Goal: Use online tool/utility: Use online tool/utility

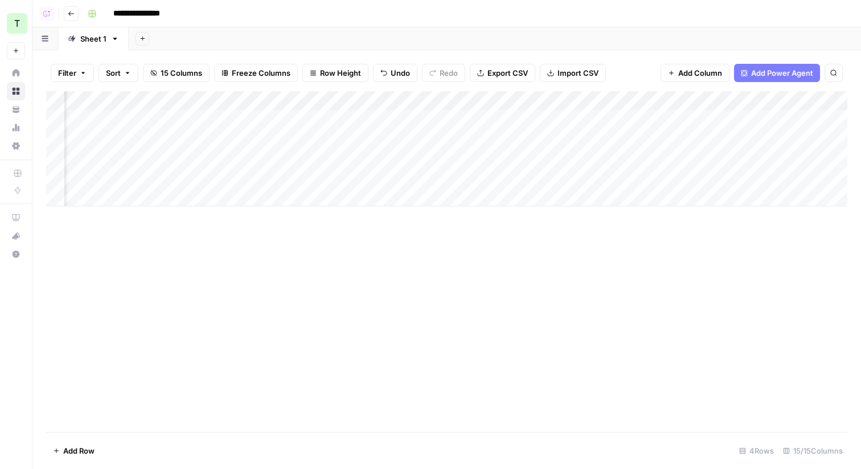
scroll to position [0, 938]
click at [75, 11] on button "Go back" at bounding box center [71, 13] width 15 height 15
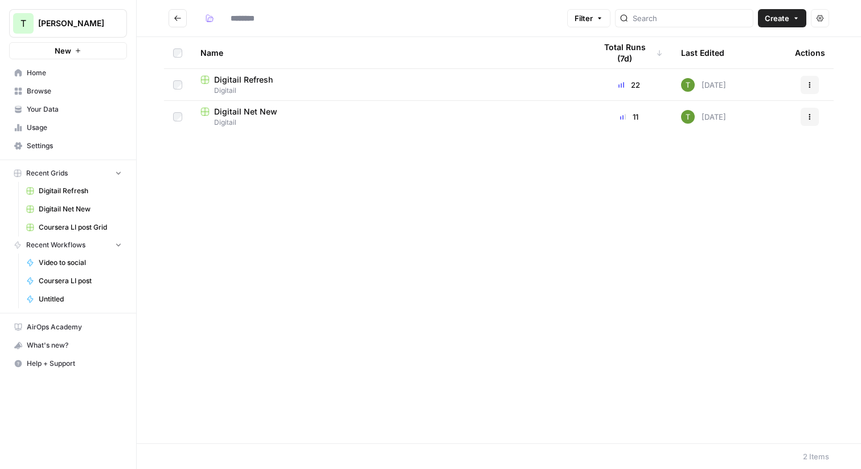
type input "********"
click at [269, 110] on span "Digitail Net New" at bounding box center [245, 111] width 63 height 11
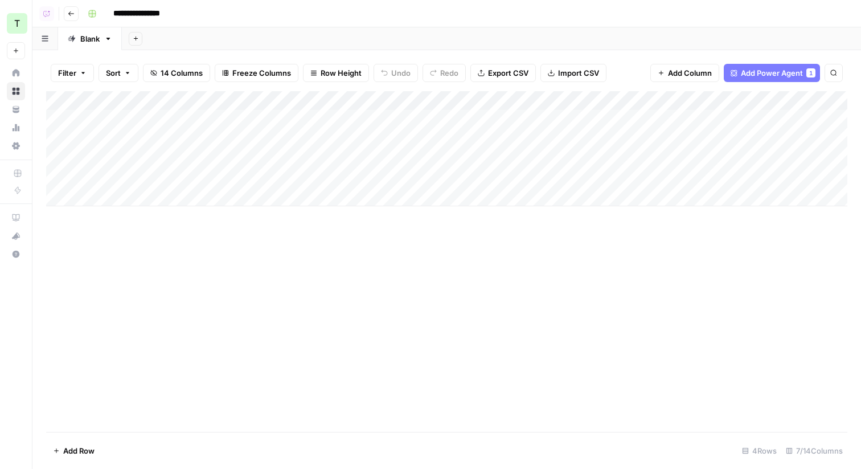
click at [361, 103] on div "Add Column" at bounding box center [446, 148] width 801 height 115
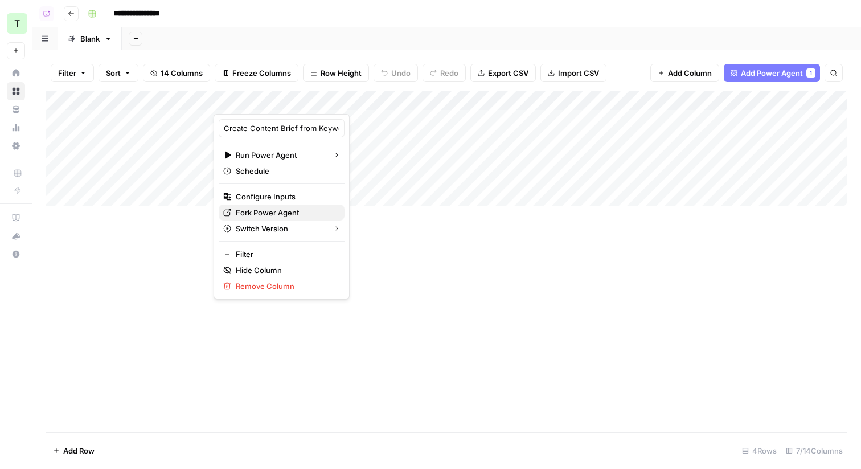
click at [287, 212] on span "Fork Power Agent" at bounding box center [286, 212] width 100 height 11
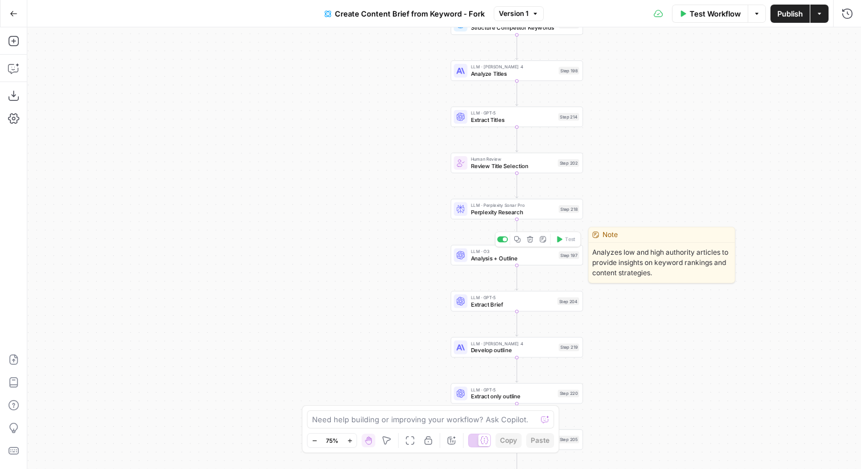
click at [499, 258] on span "Analysis + Outline" at bounding box center [513, 257] width 84 height 9
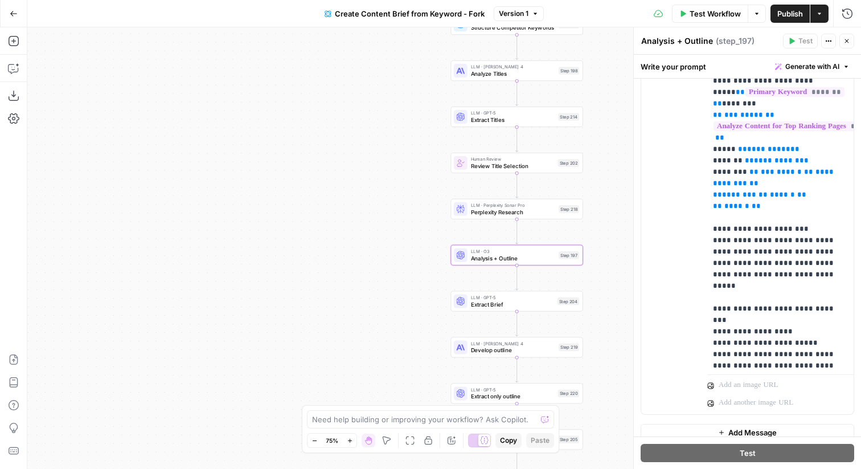
scroll to position [287, 1]
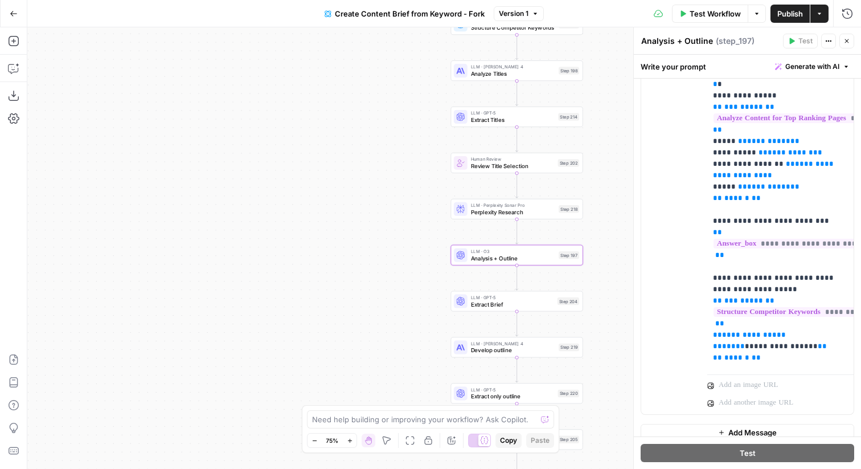
click at [849, 40] on icon "button" at bounding box center [846, 41] width 7 height 7
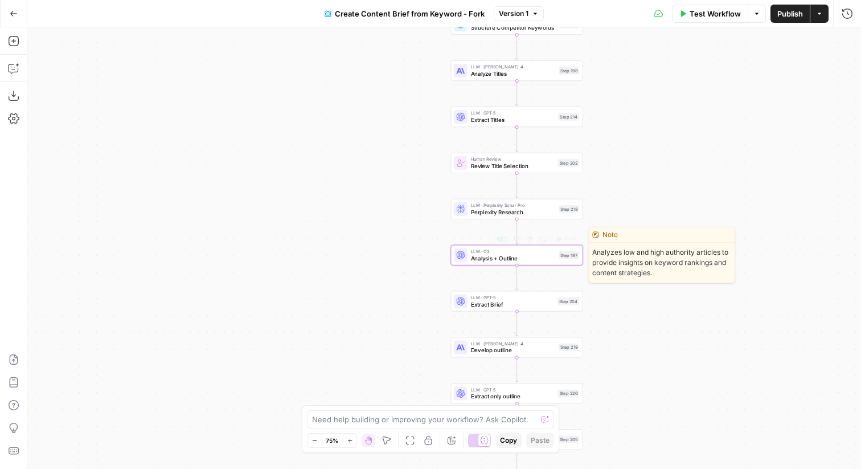
click at [517, 259] on span "Analysis + Outline" at bounding box center [513, 257] width 84 height 9
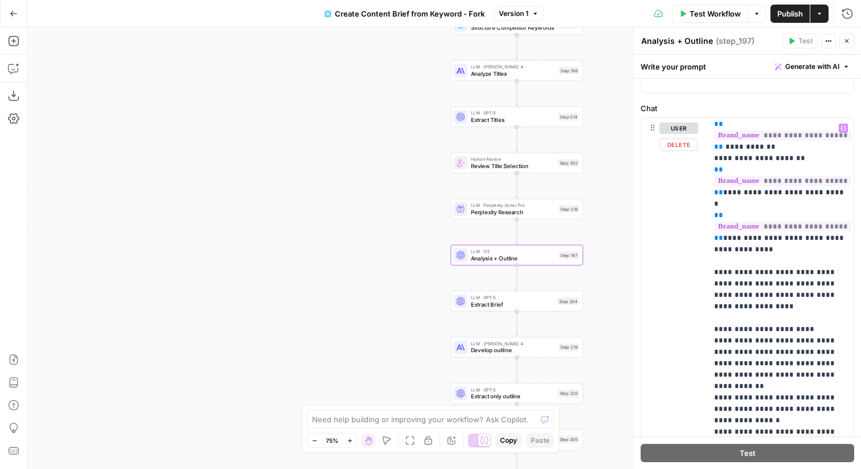
scroll to position [3606, 0]
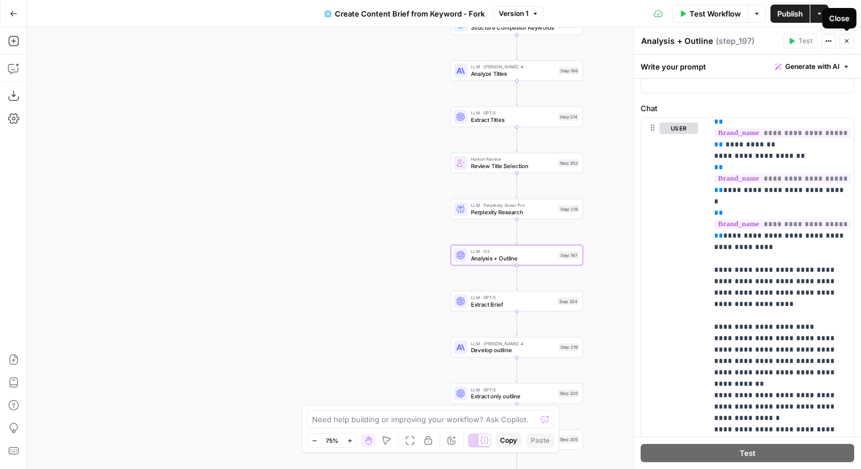
click at [845, 40] on icon "button" at bounding box center [846, 41] width 7 height 7
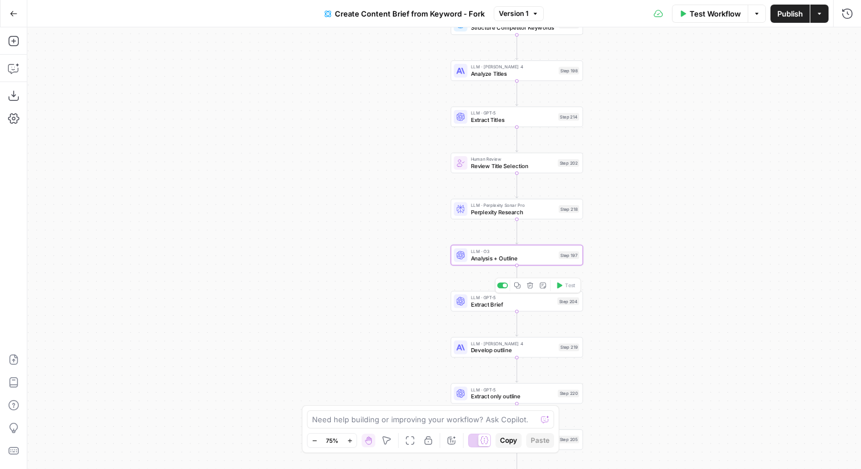
click at [499, 306] on span "Extract Brief" at bounding box center [512, 304] width 83 height 9
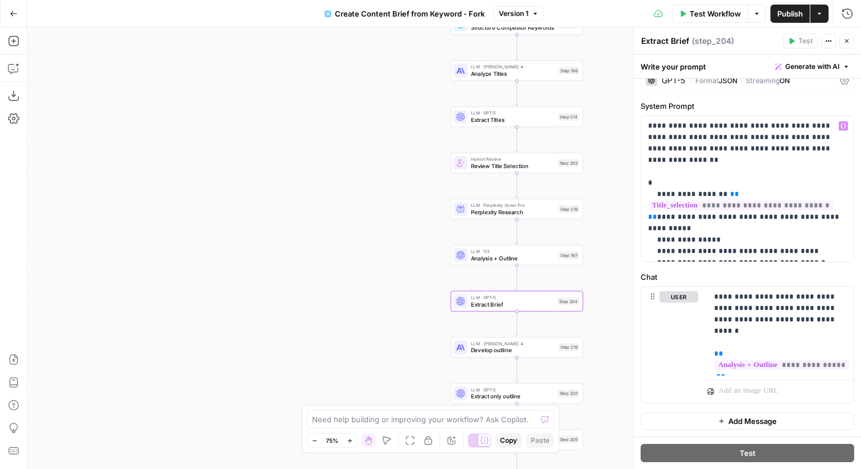
scroll to position [0, 0]
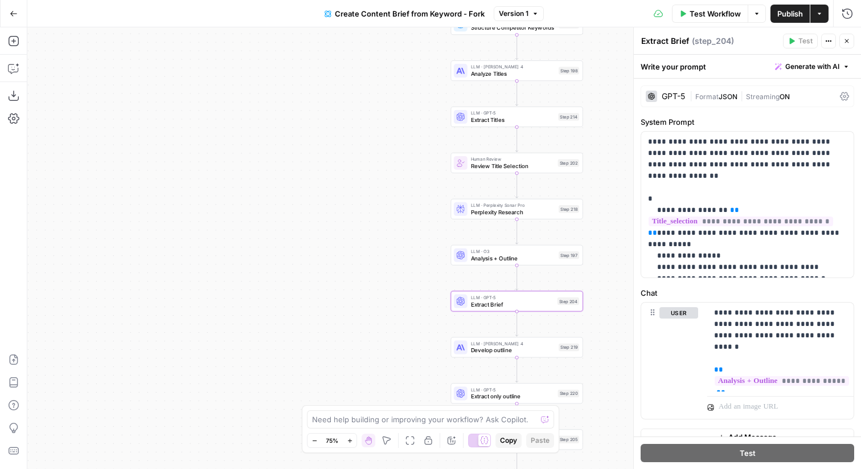
click at [847, 38] on icon "button" at bounding box center [846, 41] width 7 height 7
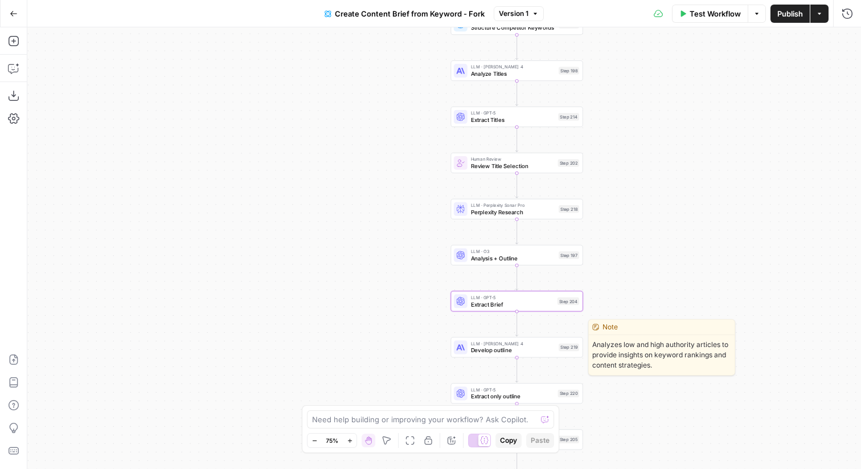
click at [485, 351] on span "Develop outline" at bounding box center [513, 350] width 84 height 9
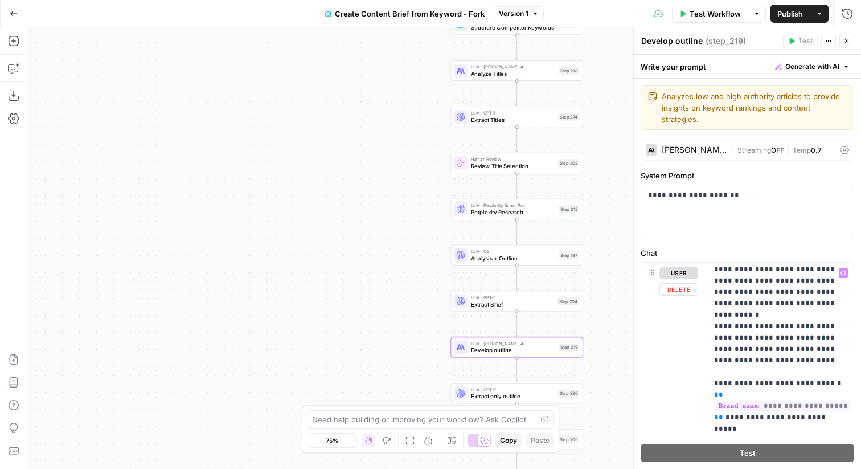
scroll to position [3239, 0]
